Goal: Submit feedback/report problem

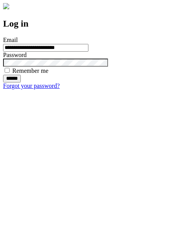
click at [21, 82] on input "******" at bounding box center [12, 79] width 18 height 8
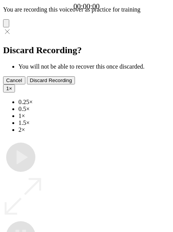
type input "**********"
